Goal: Task Accomplishment & Management: Use online tool/utility

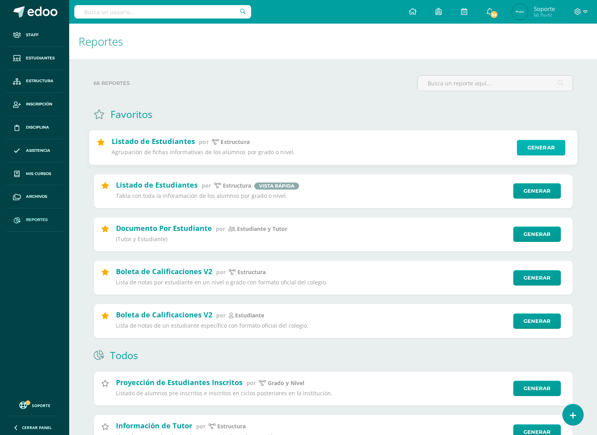
click at [531, 146] on link "Generar" at bounding box center [541, 148] width 48 height 16
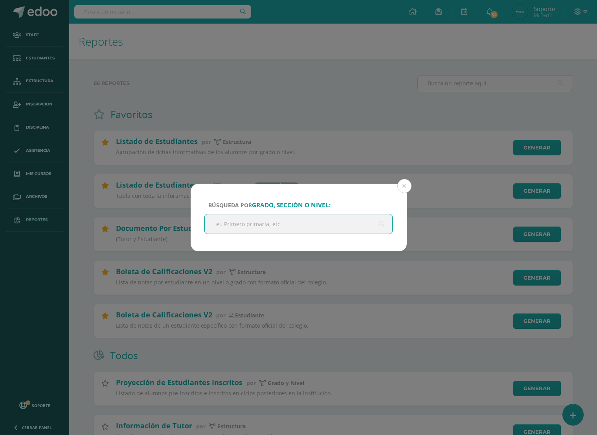
click at [294, 226] on input "text" at bounding box center [299, 223] width 188 height 19
type input "primero"
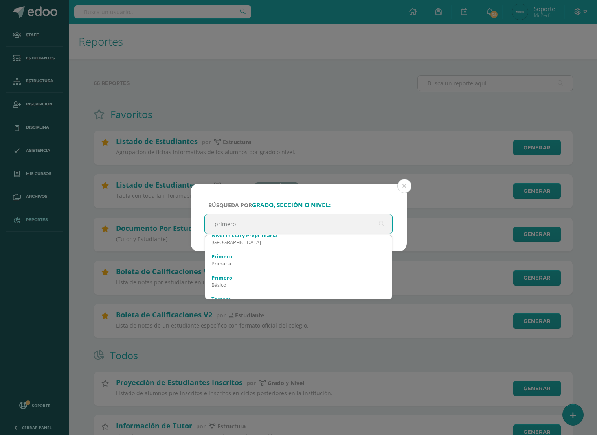
scroll to position [50, 0]
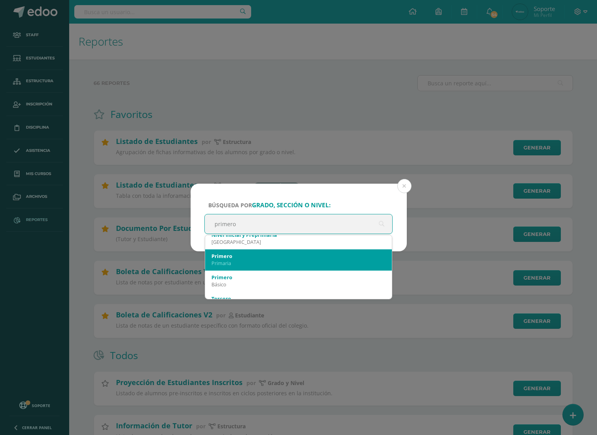
click at [277, 263] on div "Primaria" at bounding box center [298, 262] width 175 height 7
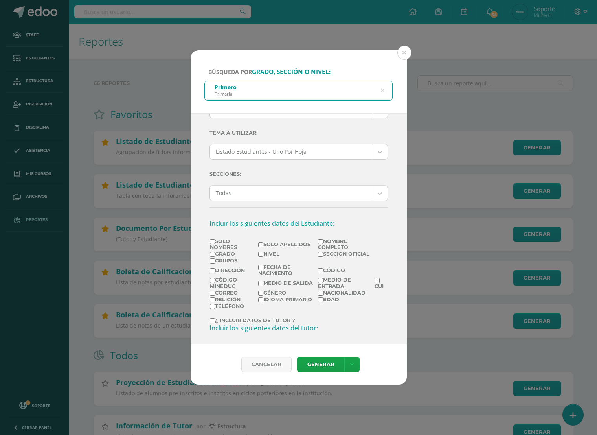
scroll to position [40, 0]
click at [222, 239] on label "Solo Nombres" at bounding box center [234, 243] width 48 height 12
click at [215, 239] on input "Solo Nombres" at bounding box center [212, 240] width 5 height 5
checkbox input "true"
click at [272, 241] on label "Solo Apellidos" at bounding box center [287, 243] width 59 height 6
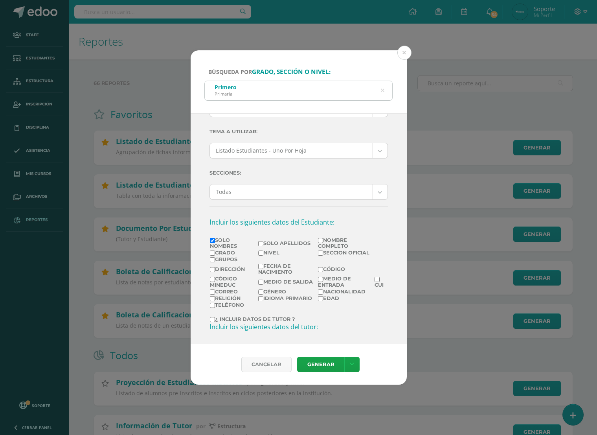
click at [263, 241] on input "Solo Apellidos" at bounding box center [260, 243] width 5 height 5
checkbox input "true"
click at [210, 320] on input "¿ Incluir datos de tutor ?" at bounding box center [212, 319] width 5 height 5
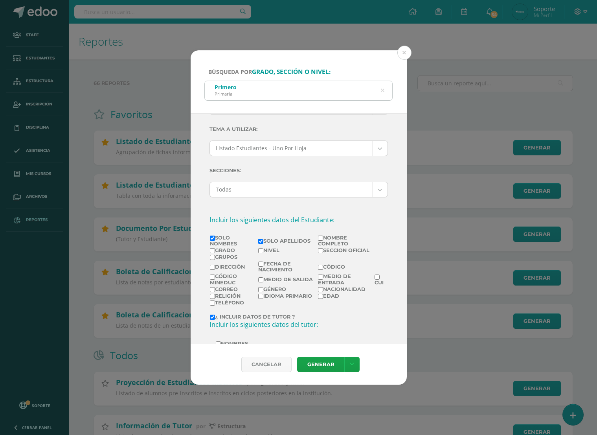
click at [213, 318] on input "¿ Incluir datos de tutor ?" at bounding box center [212, 316] width 5 height 5
checkbox input "false"
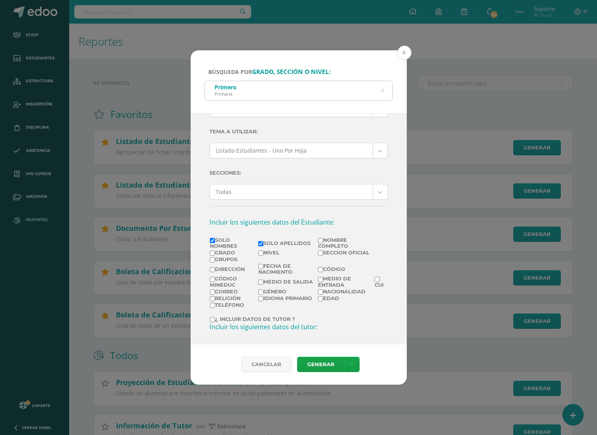
click at [404, 52] on button at bounding box center [404, 53] width 14 height 14
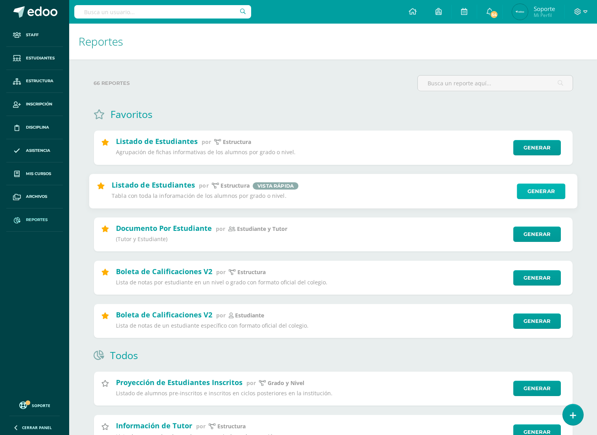
click at [533, 195] on link "Generar" at bounding box center [541, 191] width 48 height 16
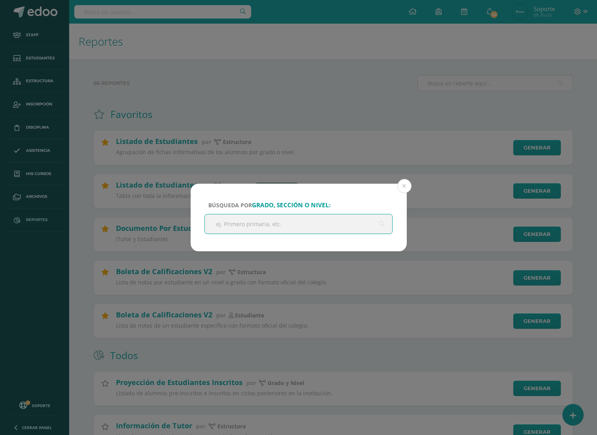
click at [258, 217] on input "text" at bounding box center [299, 223] width 188 height 19
type input "primero"
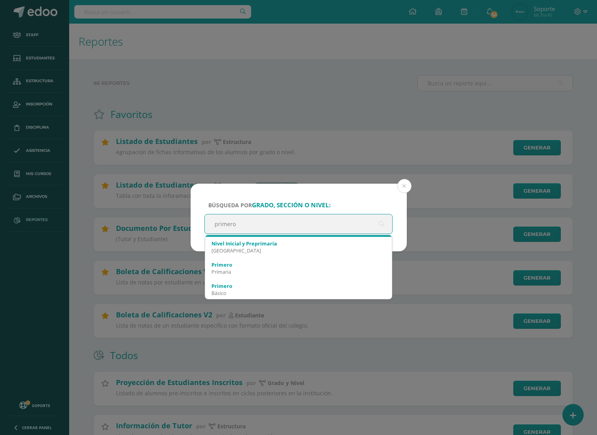
scroll to position [42, 0]
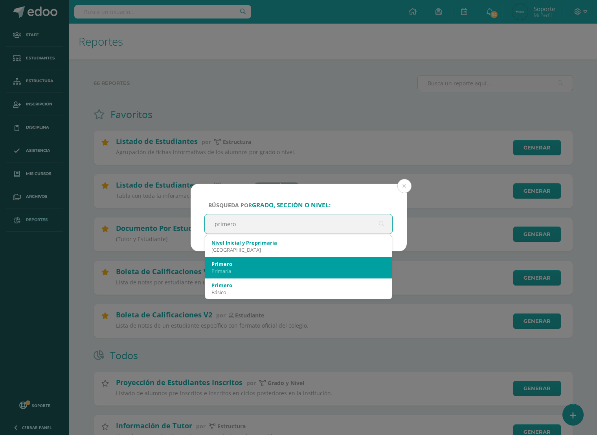
click at [261, 265] on div "Primero" at bounding box center [298, 263] width 175 height 7
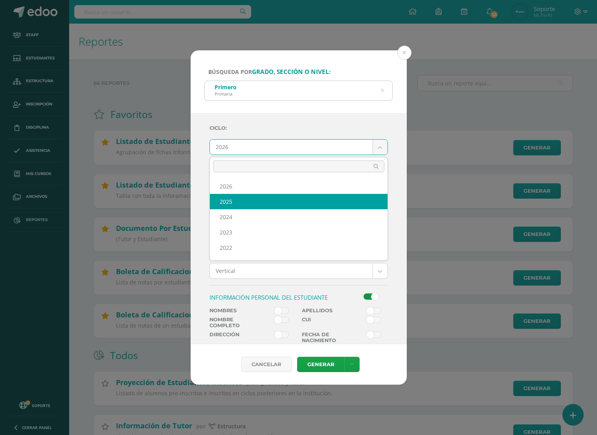
select select "6"
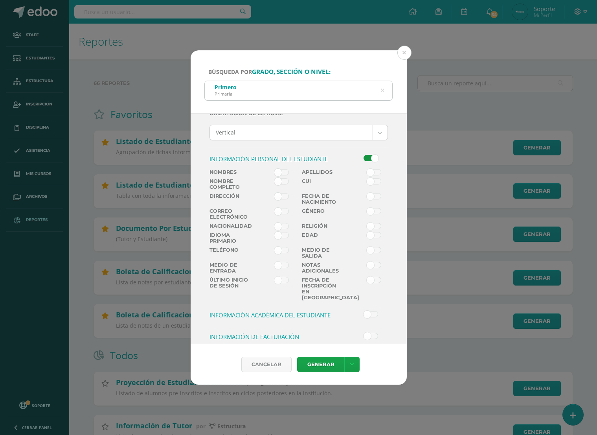
scroll to position [138, 0]
click at [286, 172] on span at bounding box center [281, 173] width 15 height 6
click at [0, 0] on input "checkbox" at bounding box center [0, 0] width 0 height 0
click at [371, 173] on span at bounding box center [374, 173] width 15 height 6
click at [0, 0] on input "checkbox" at bounding box center [0, 0] width 0 height 0
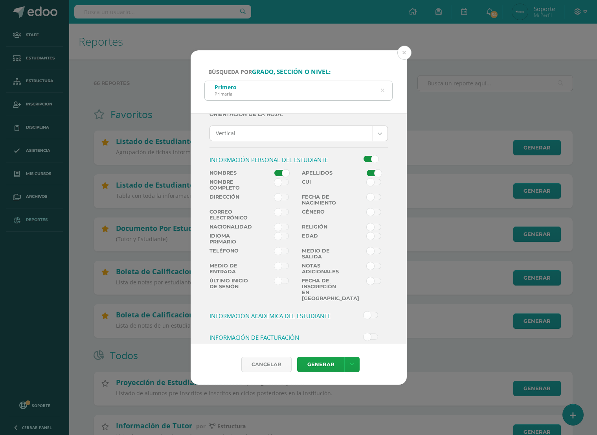
scroll to position [189, 0]
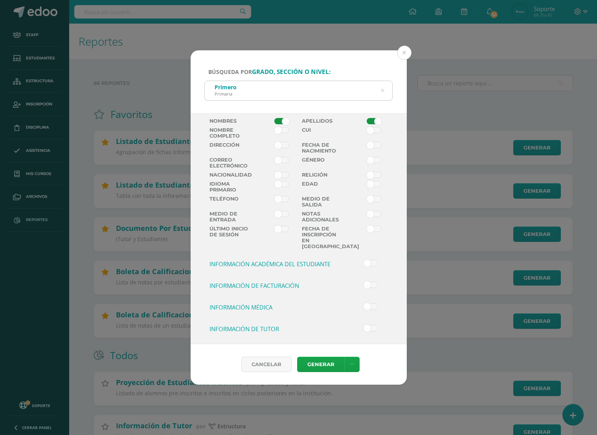
click at [369, 282] on span at bounding box center [371, 284] width 15 height 6
click at [0, 0] on input "checkbox" at bounding box center [0, 0] width 0 height 0
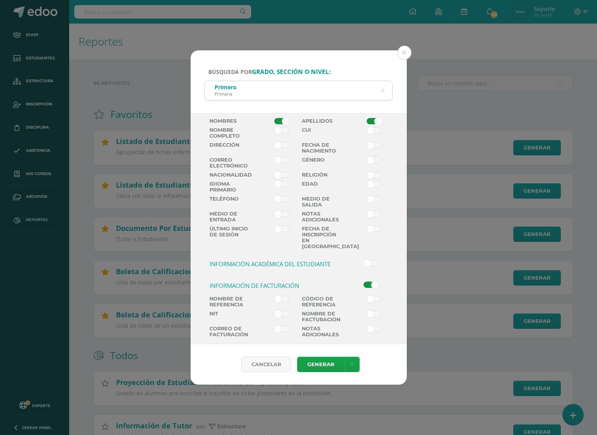
scroll to position [235, 0]
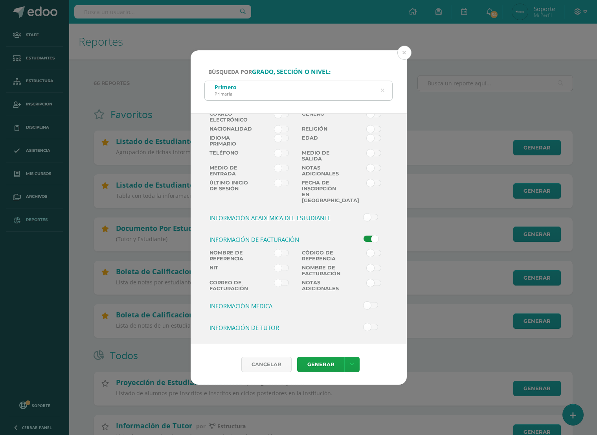
click at [276, 250] on span at bounding box center [281, 253] width 15 height 6
click at [0, 0] on input "checkbox" at bounding box center [0, 0] width 0 height 0
click at [372, 250] on span at bounding box center [374, 253] width 15 height 6
click at [0, 0] on input "checkbox" at bounding box center [0, 0] width 0 height 0
click at [281, 266] on span at bounding box center [281, 268] width 15 height 6
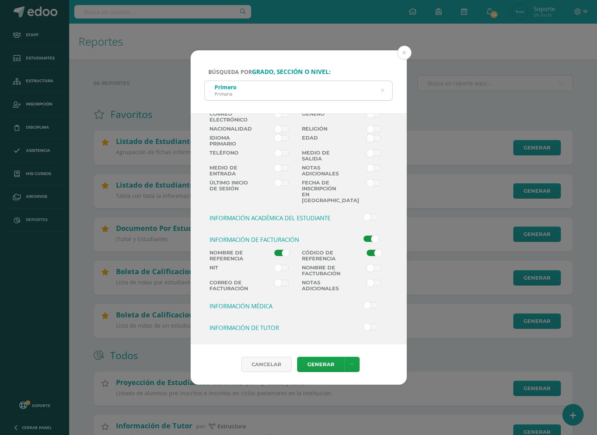
click at [0, 0] on input "checkbox" at bounding box center [0, 0] width 0 height 0
click at [339, 266] on label "Nombre de Facturación" at bounding box center [322, 271] width 46 height 12
click at [0, 0] on input "checkbox" at bounding box center [0, 0] width 0 height 0
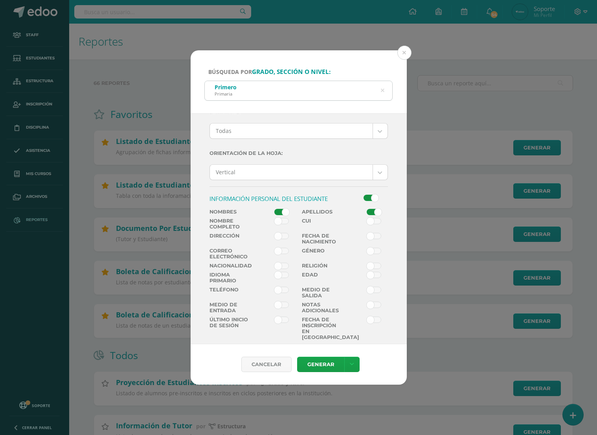
scroll to position [0, 0]
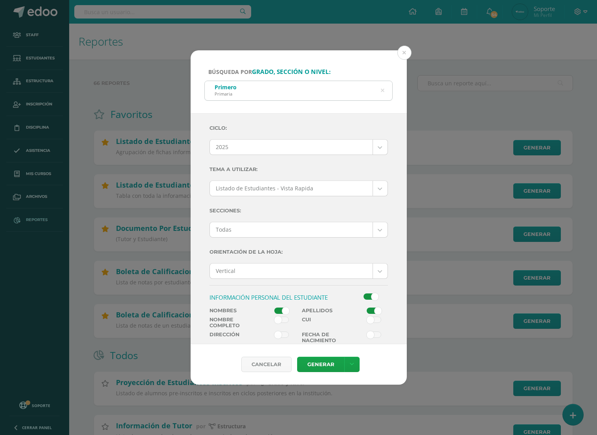
click at [321, 60] on div "Búsqueda por grado, sección o nivel: Primero Primaria primero" at bounding box center [299, 81] width 216 height 63
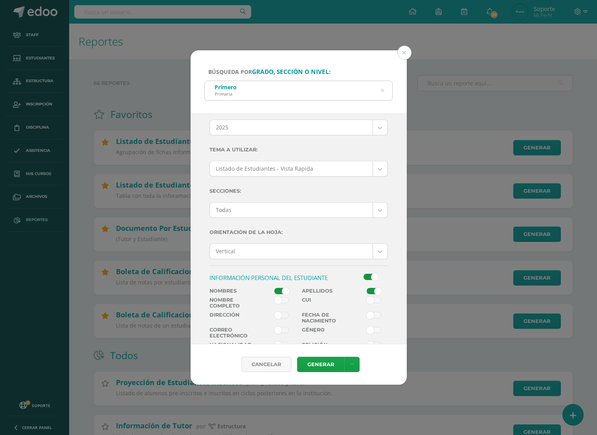
scroll to position [20, 0]
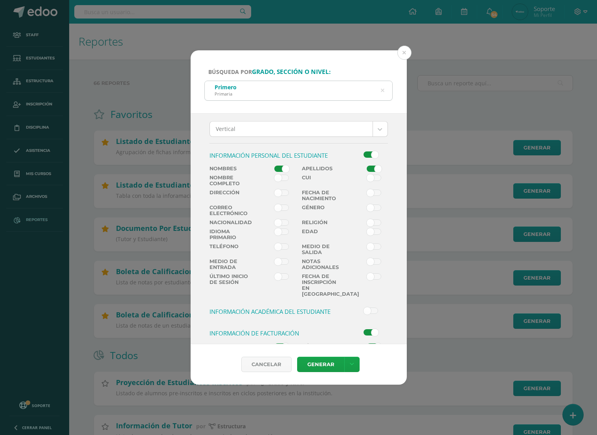
scroll to position [142, 0]
click at [280, 210] on span at bounding box center [281, 207] width 15 height 6
click at [0, 0] on input "checkbox" at bounding box center [0, 0] width 0 height 0
click at [279, 247] on span at bounding box center [281, 246] width 15 height 6
click at [0, 0] on input "checkbox" at bounding box center [0, 0] width 0 height 0
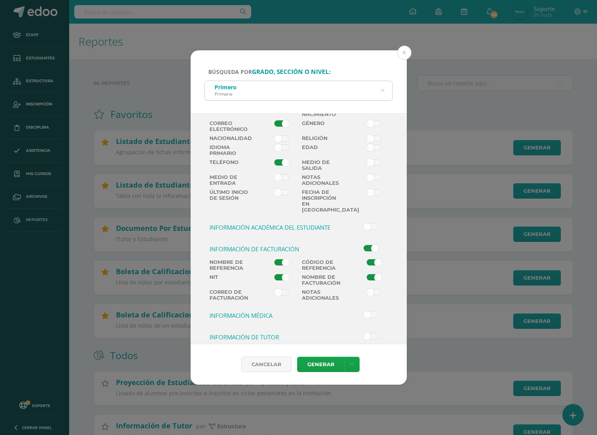
scroll to position [235, 0]
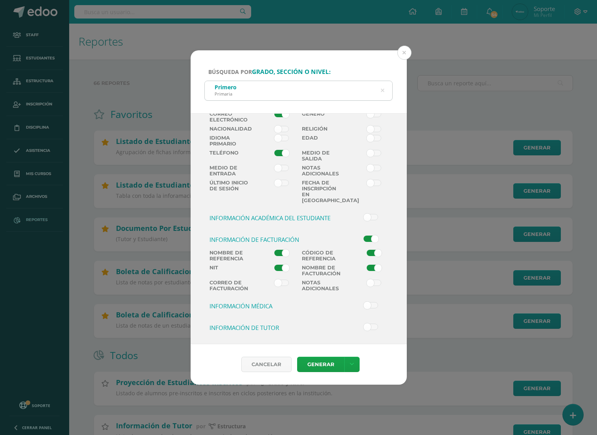
click at [370, 215] on span at bounding box center [371, 217] width 15 height 6
click at [0, 0] on input "checkbox" at bounding box center [0, 0] width 0 height 0
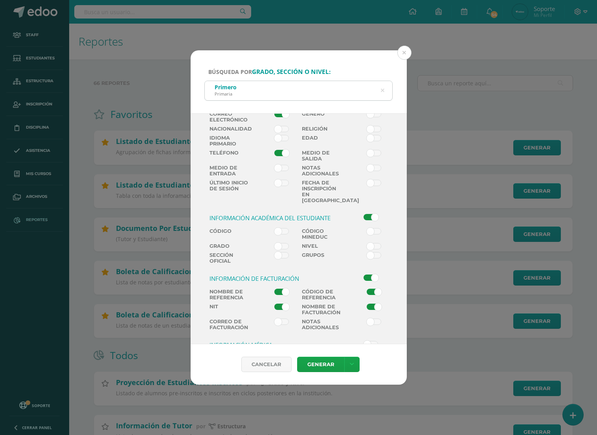
click at [281, 230] on span at bounding box center [281, 231] width 15 height 6
click at [0, 0] on input "checkbox" at bounding box center [0, 0] width 0 height 0
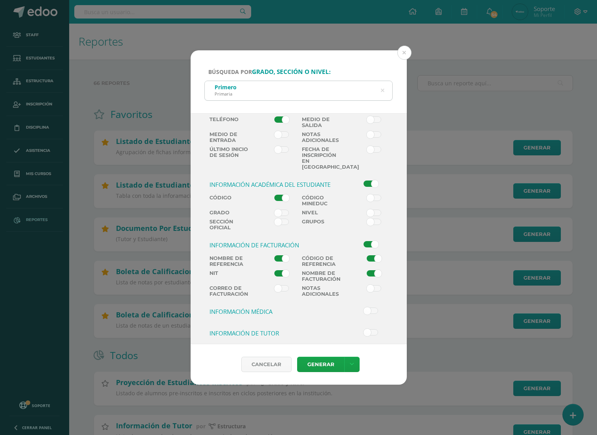
scroll to position [275, 0]
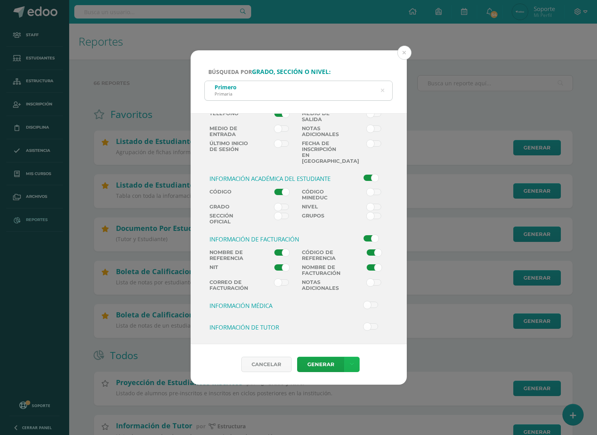
click at [350, 364] on icon at bounding box center [352, 364] width 4 height 7
click at [344, 338] on link "Descargar como XLS" at bounding box center [352, 338] width 84 height 12
